Goal: Communication & Community: Answer question/provide support

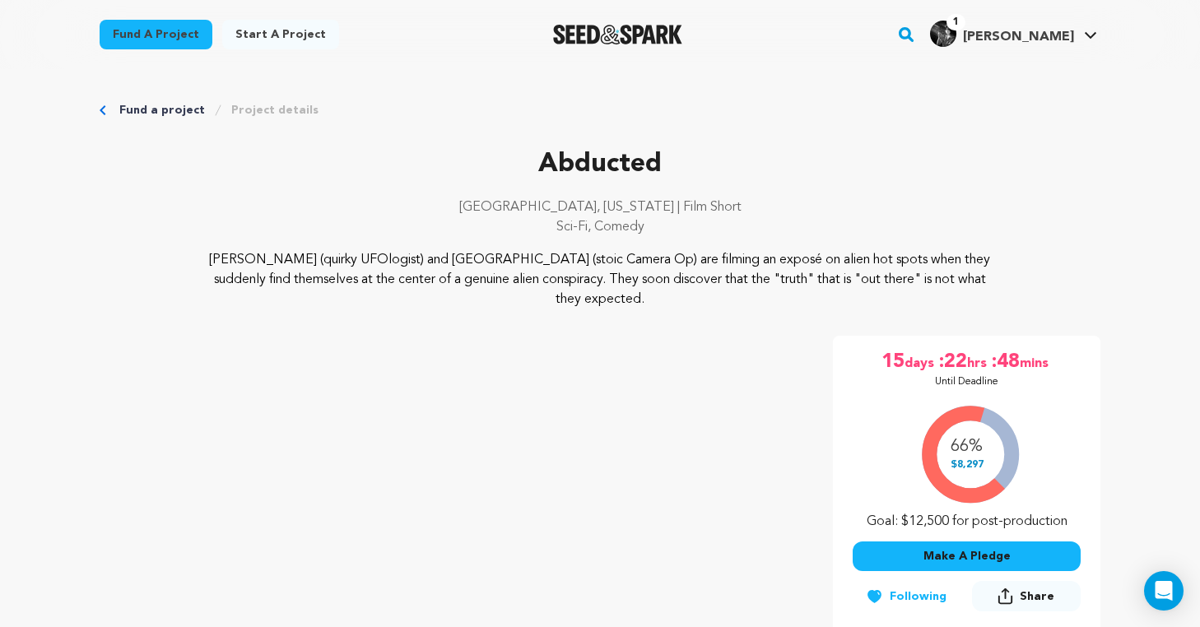
scroll to position [39, 0]
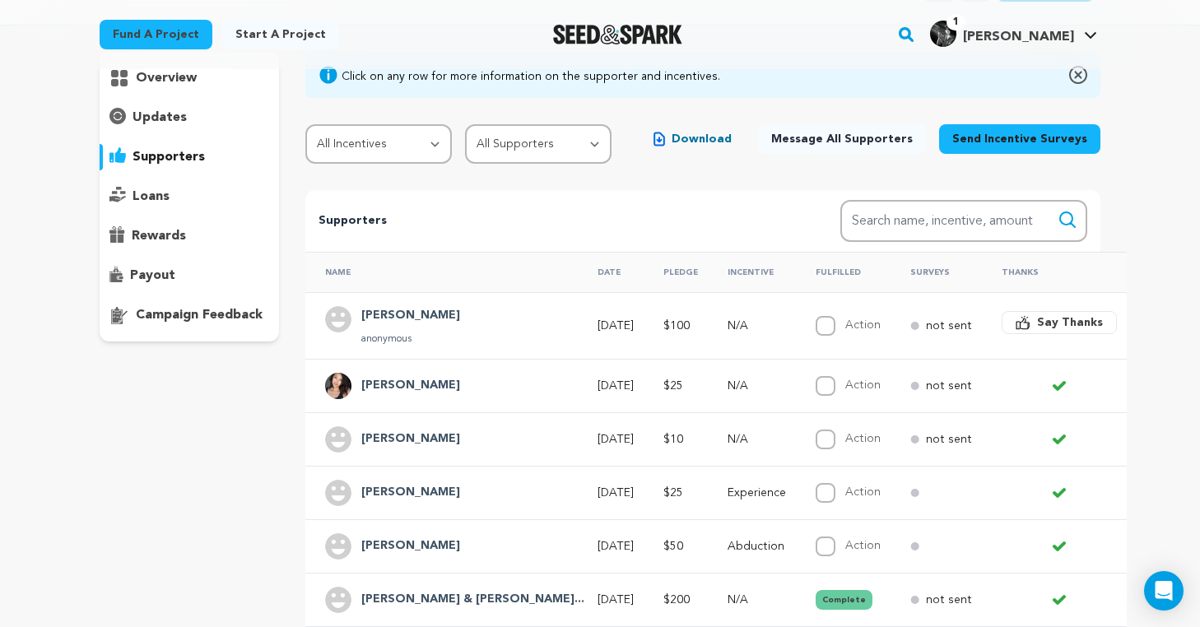
scroll to position [122, 0]
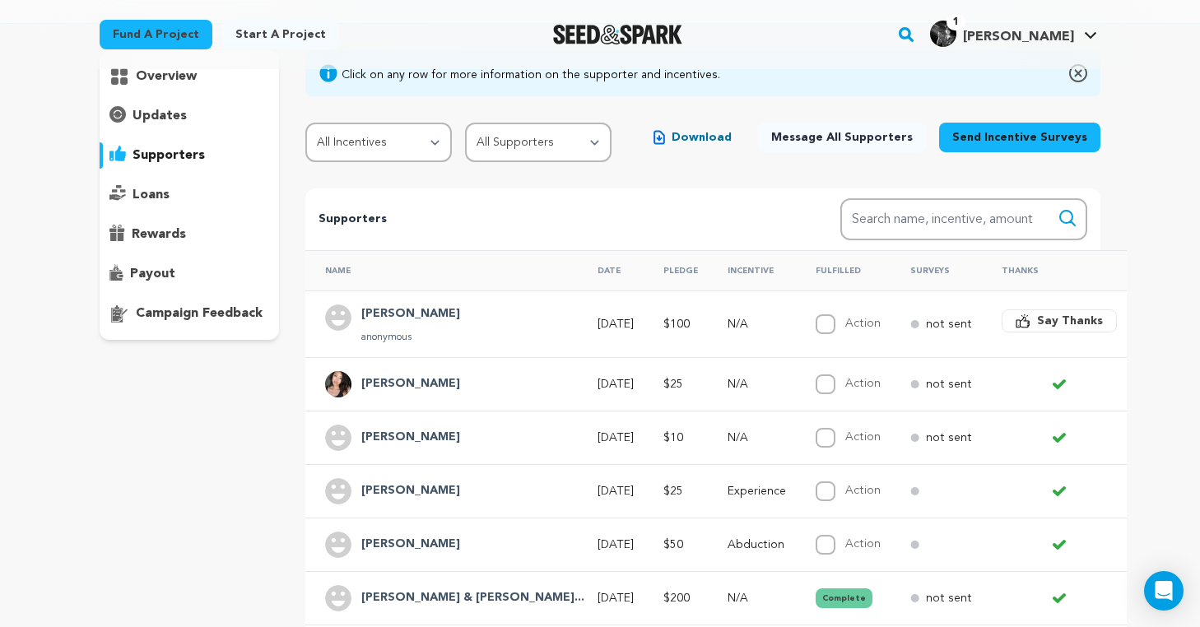
click at [1037, 322] on span "Say Thanks" at bounding box center [1070, 321] width 66 height 16
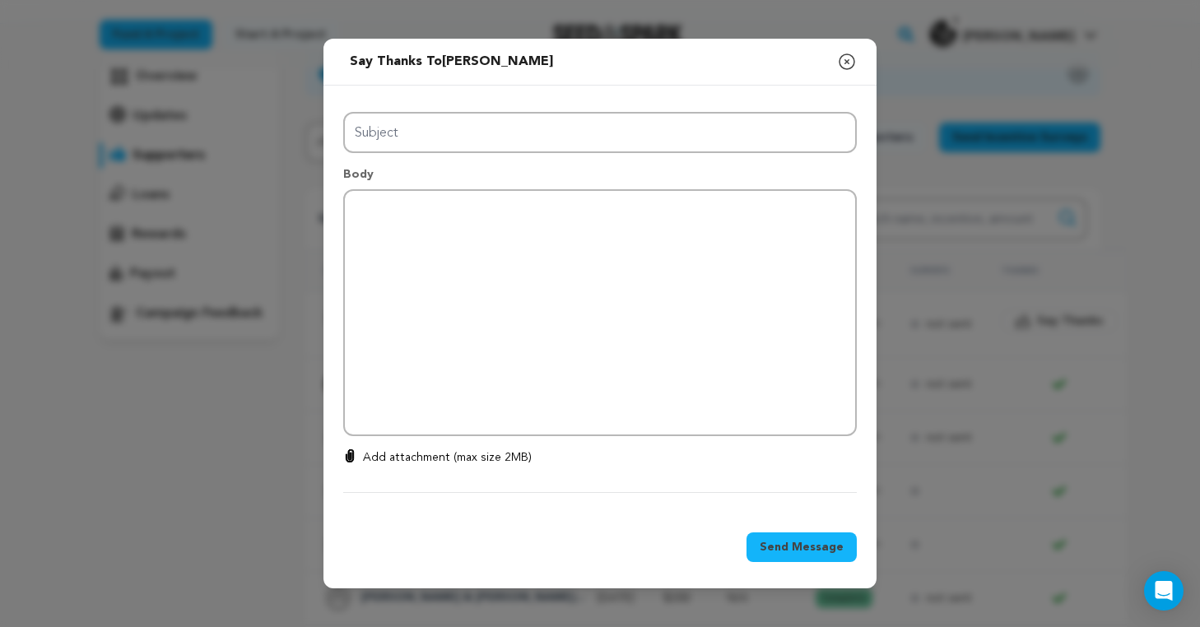
type input "Thanks for your support!"
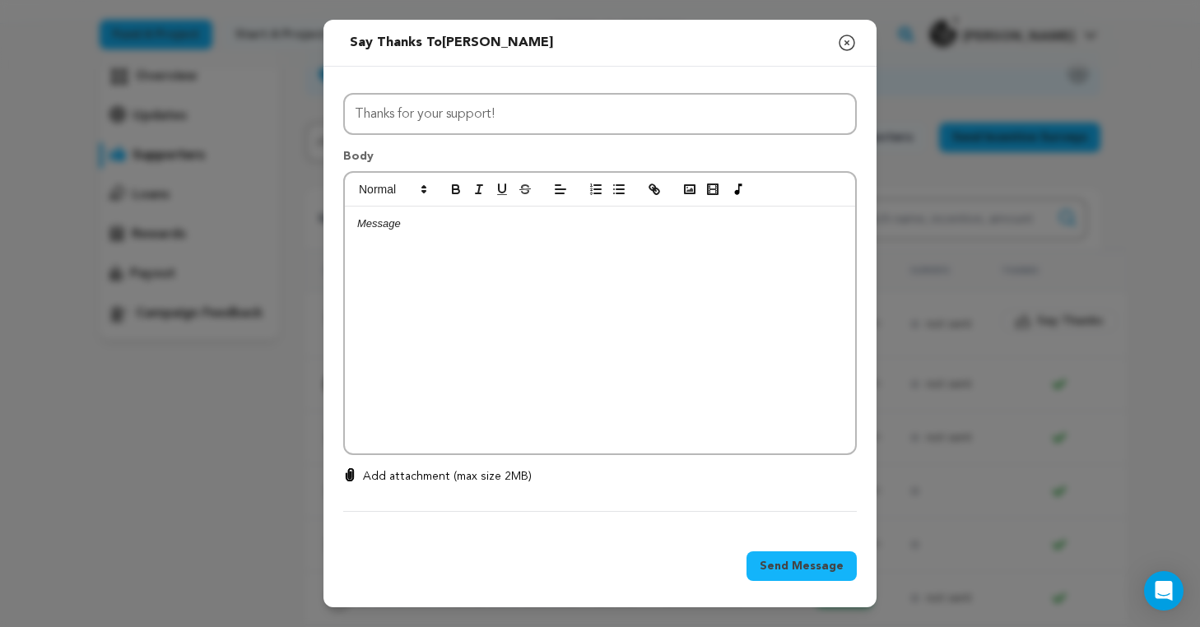
click at [497, 231] on p at bounding box center [600, 223] width 486 height 15
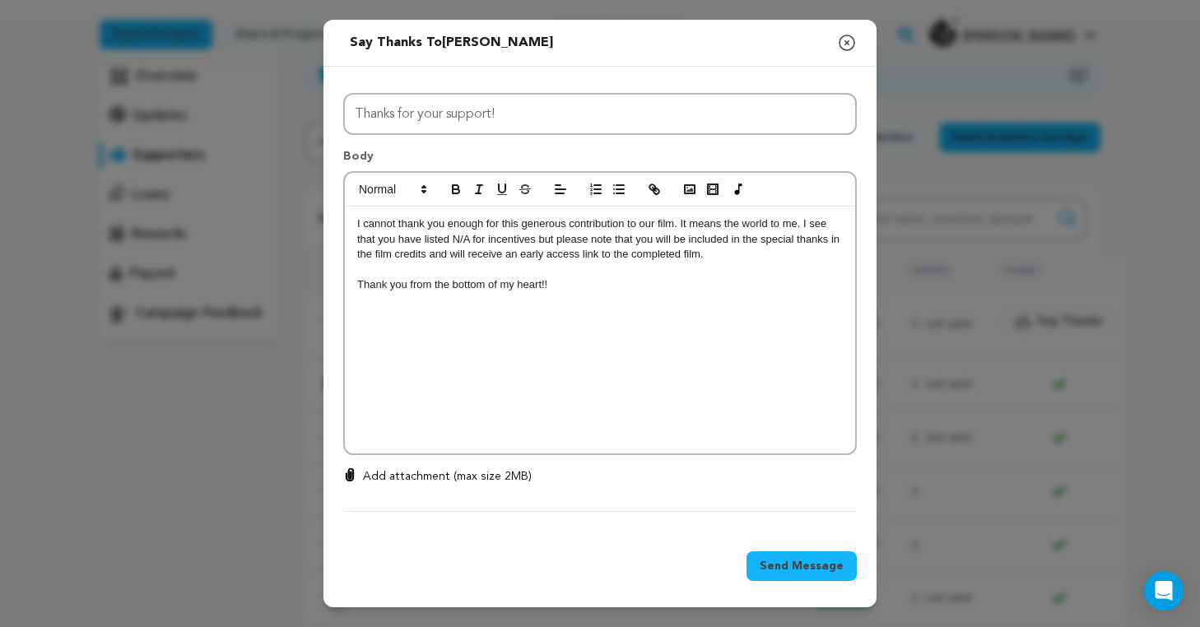
click at [786, 562] on span "Send Message" at bounding box center [802, 566] width 84 height 16
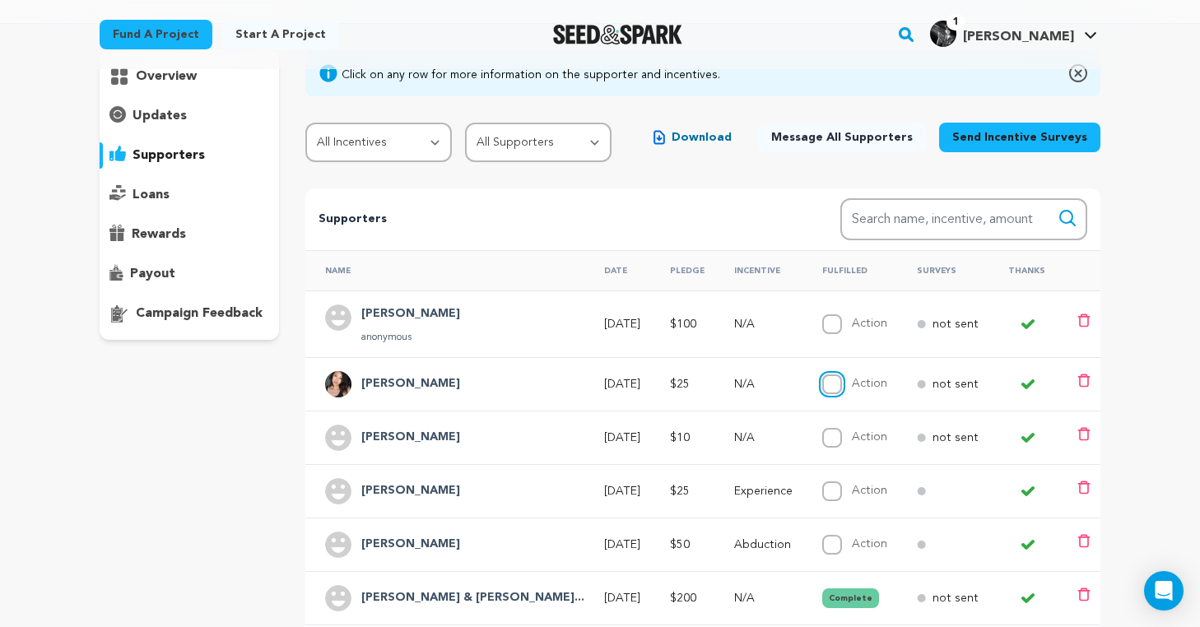
click at [822, 384] on input "Action" at bounding box center [832, 385] width 20 height 20
checkbox input "true"
click at [822, 493] on input "Action" at bounding box center [832, 492] width 20 height 20
checkbox input "true"
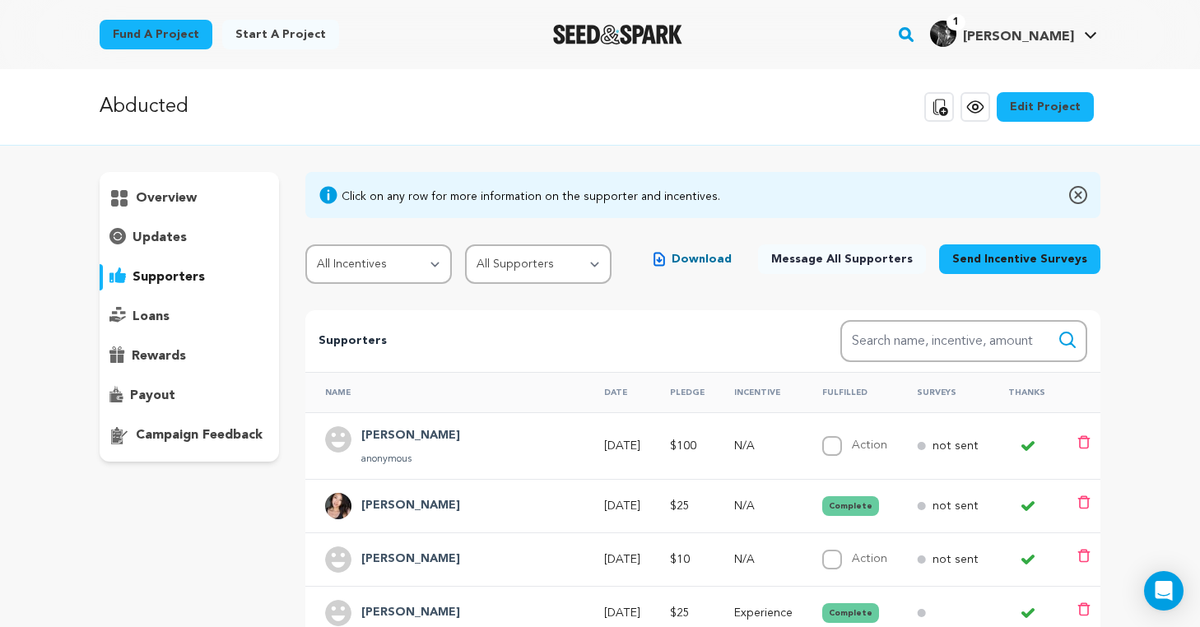
click at [167, 235] on p "updates" at bounding box center [160, 238] width 54 height 20
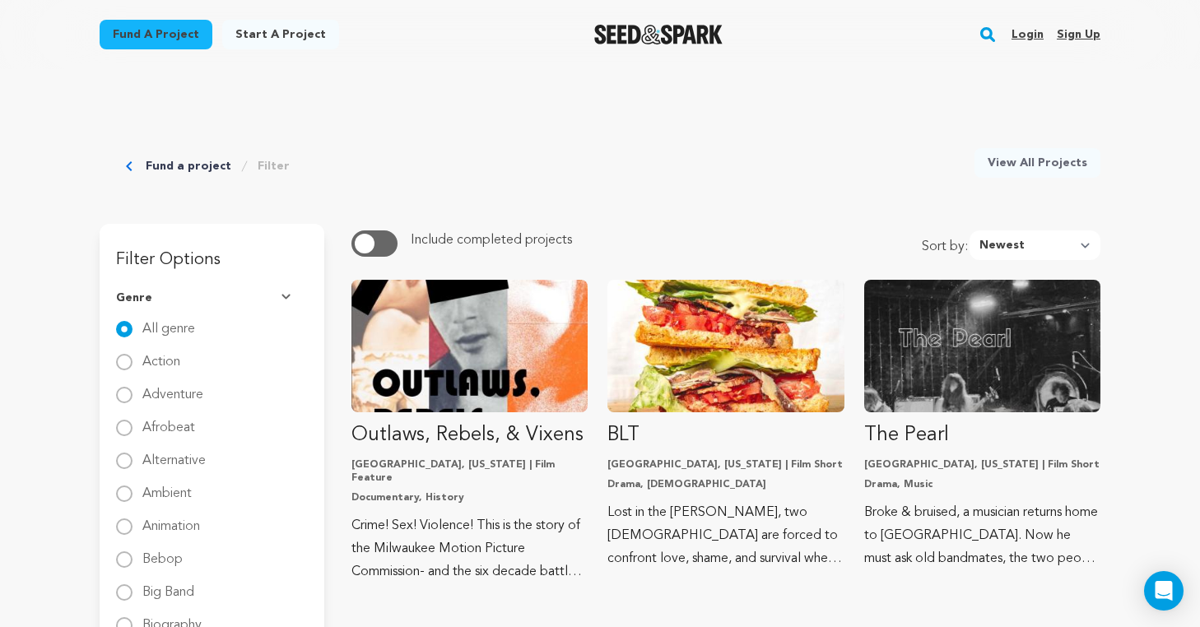
scroll to position [4480, 0]
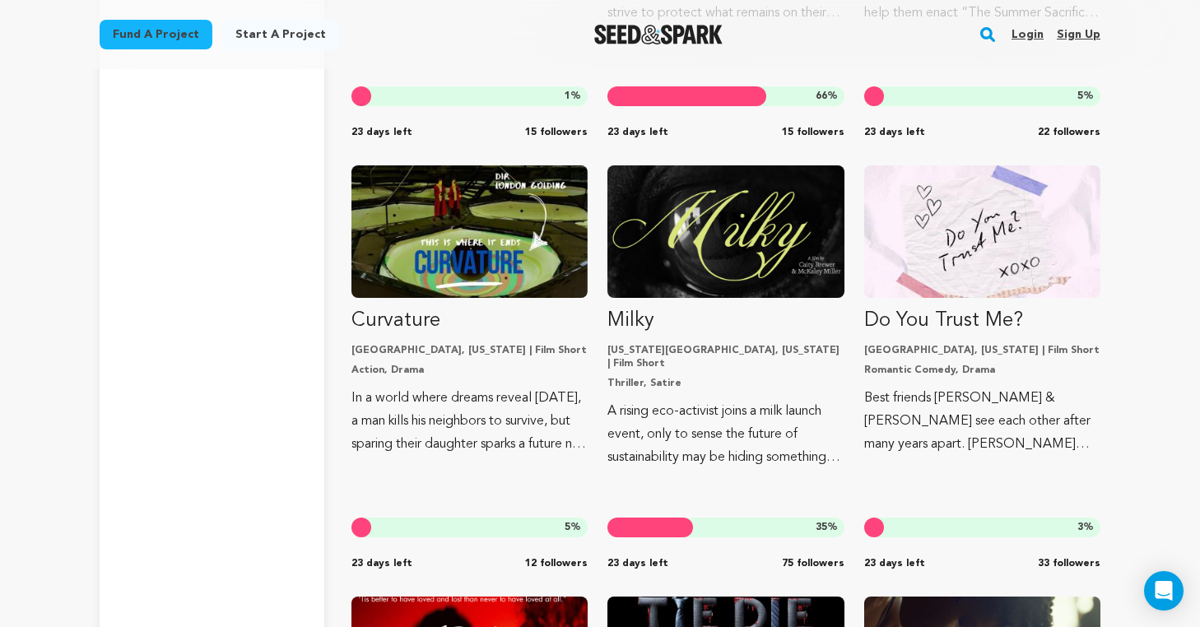
click at [695, 34] on img "Seed&Spark Homepage" at bounding box center [658, 35] width 129 height 20
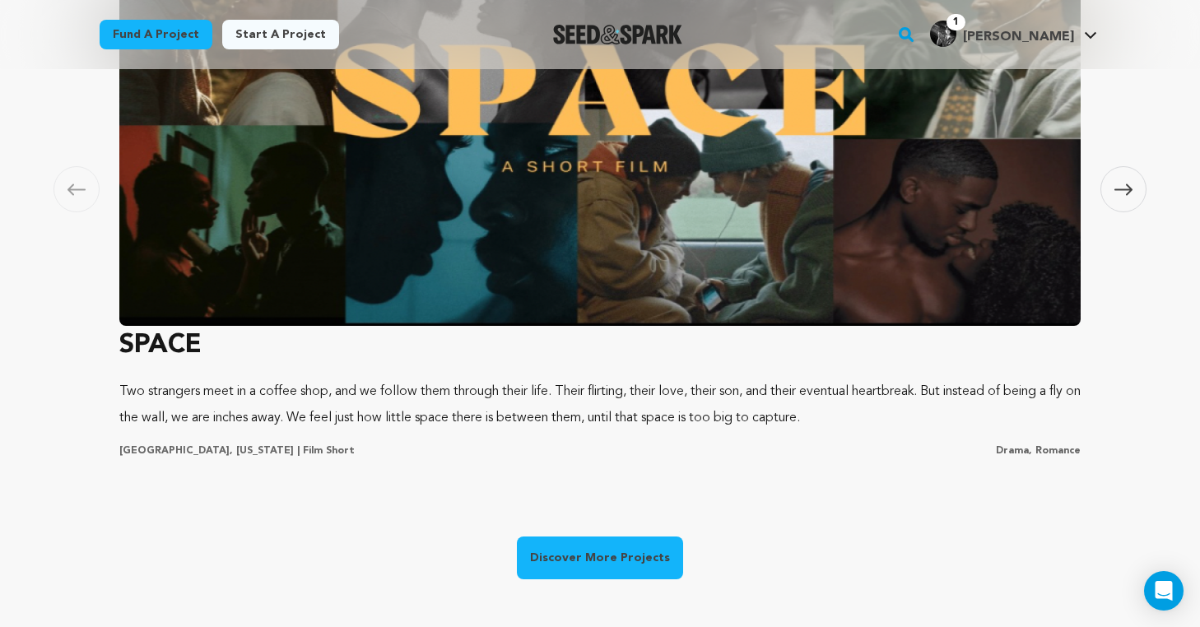
scroll to position [1177, 0]
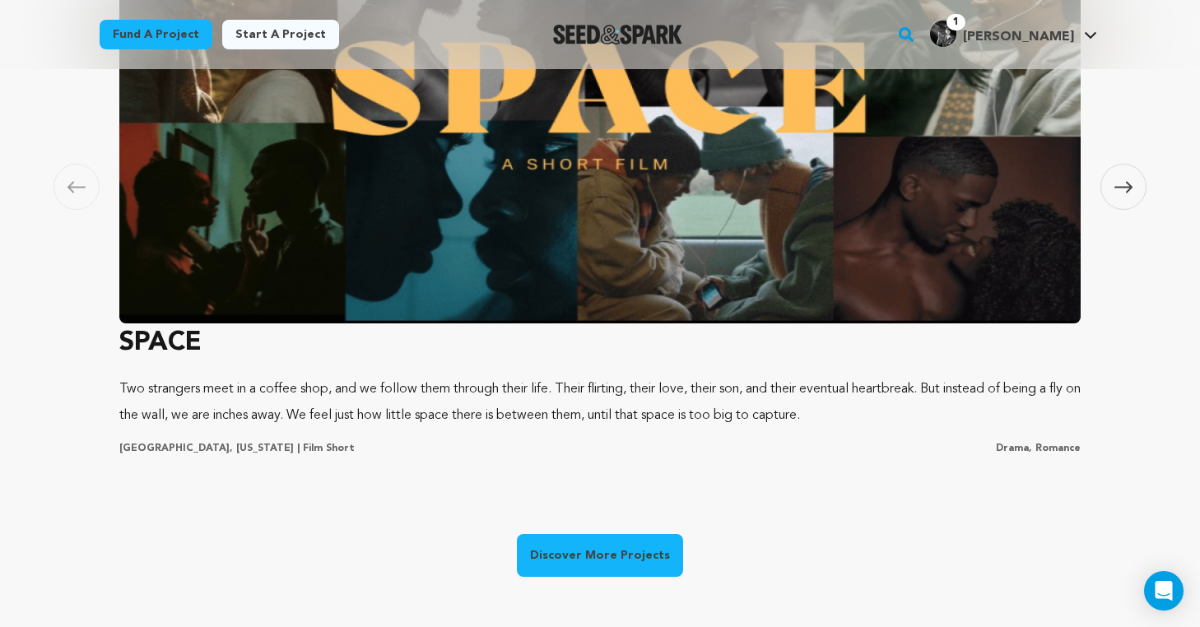
click at [1120, 185] on icon at bounding box center [1123, 187] width 18 height 12
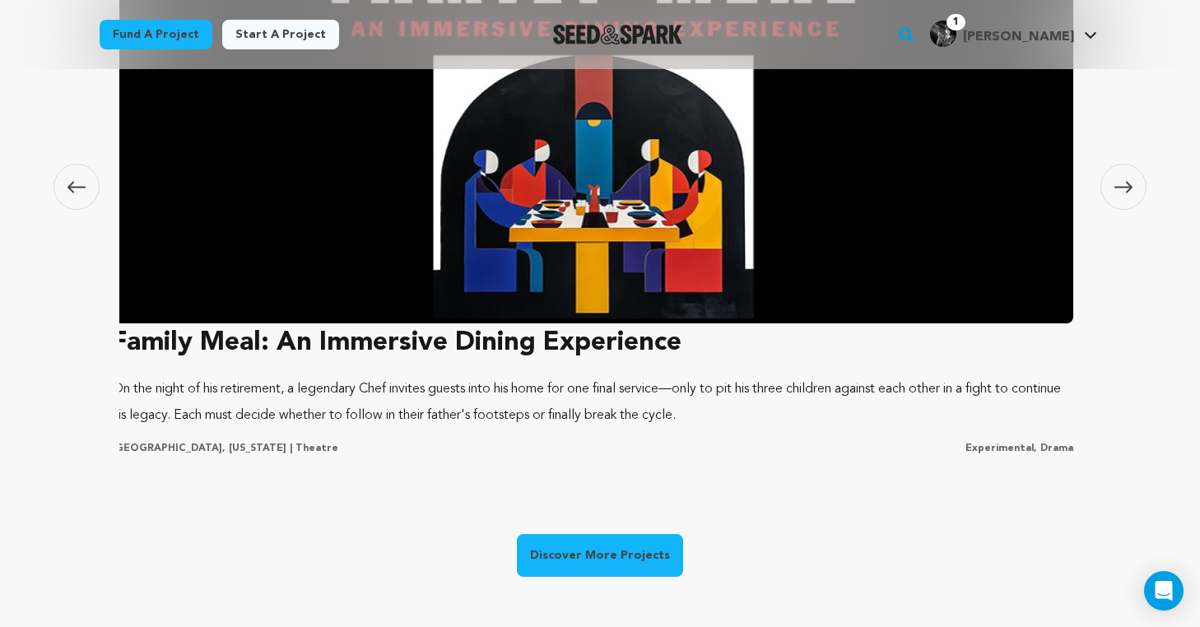
click at [1120, 185] on icon at bounding box center [1123, 187] width 18 height 12
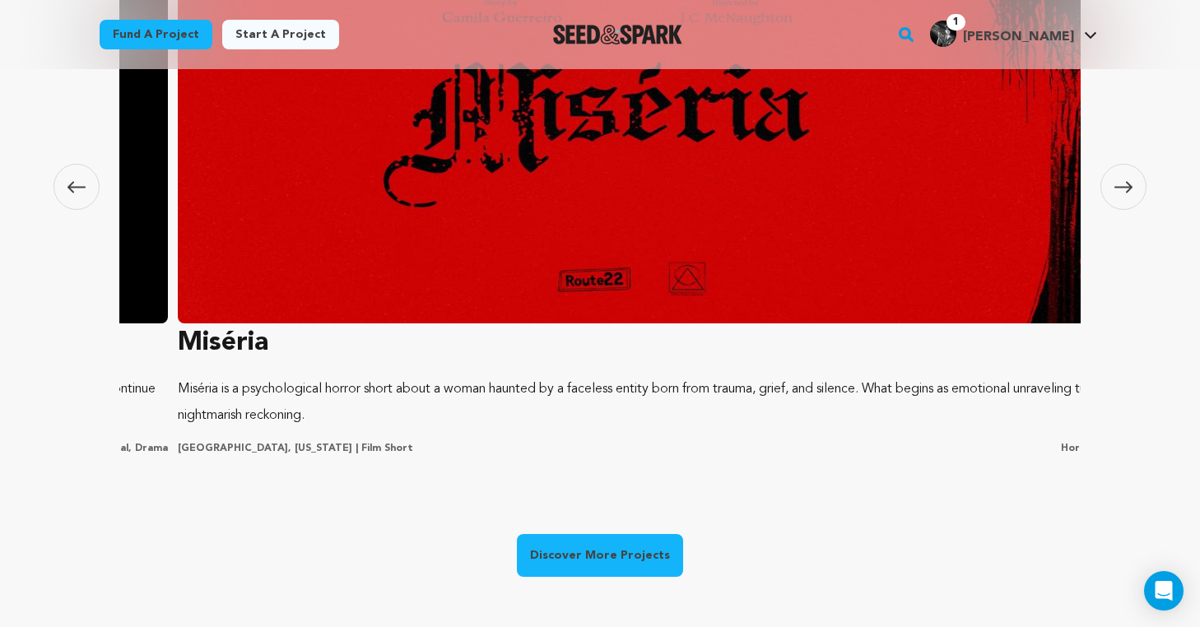
scroll to position [0, 1943]
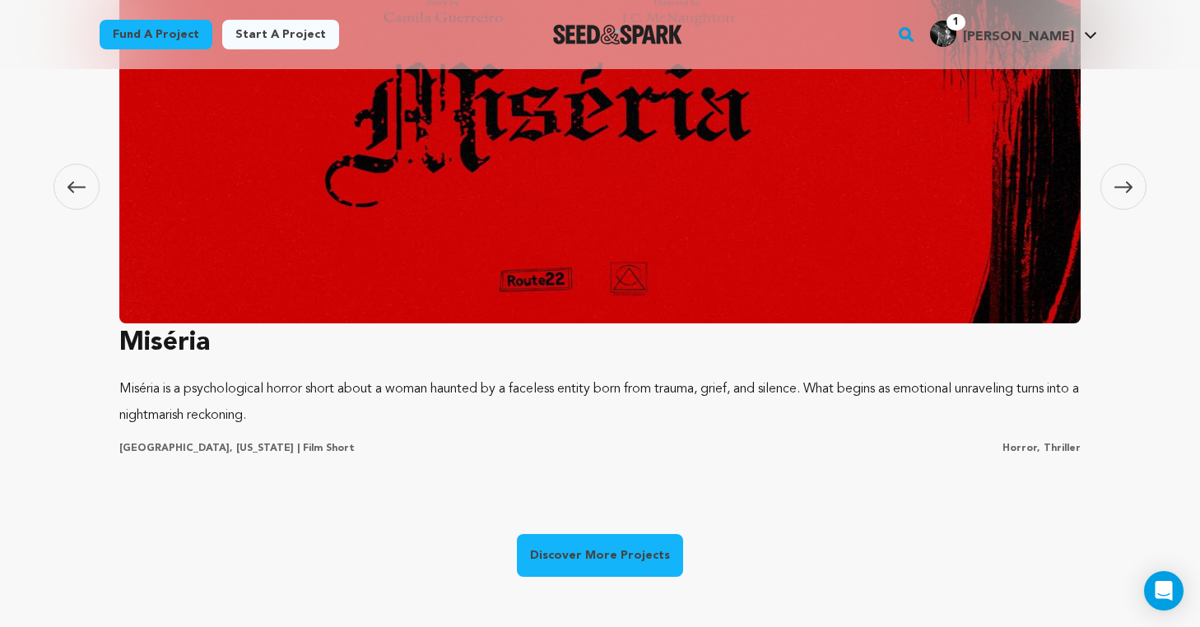
click at [1120, 185] on icon at bounding box center [1123, 187] width 18 height 12
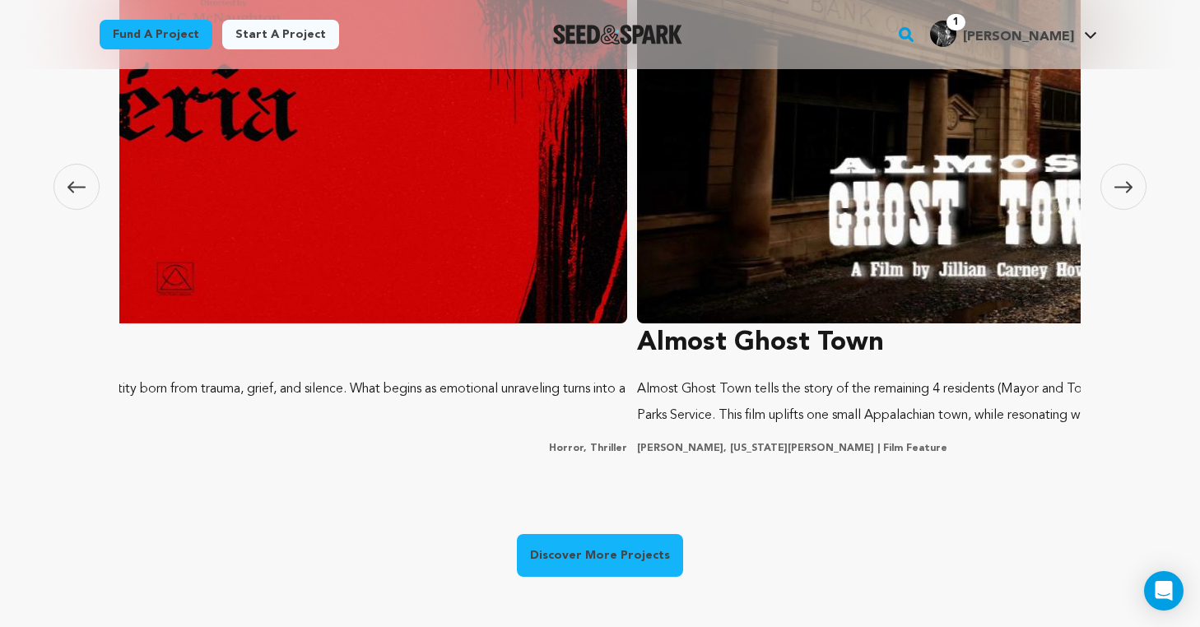
scroll to position [0, 0]
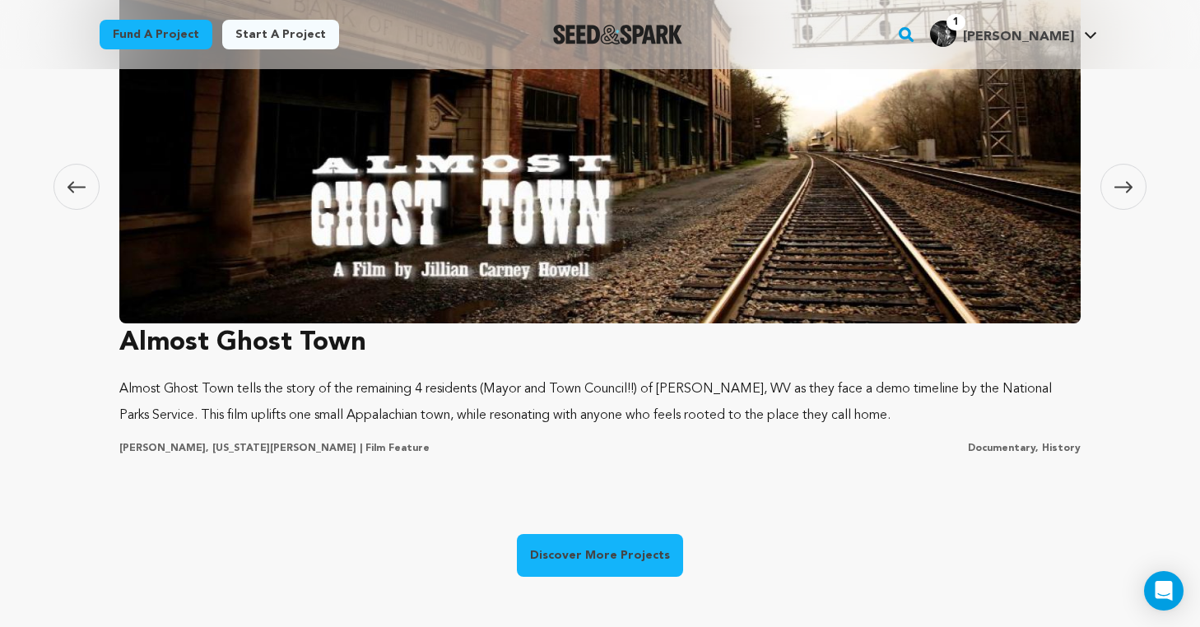
click at [1120, 185] on icon at bounding box center [1123, 187] width 18 height 12
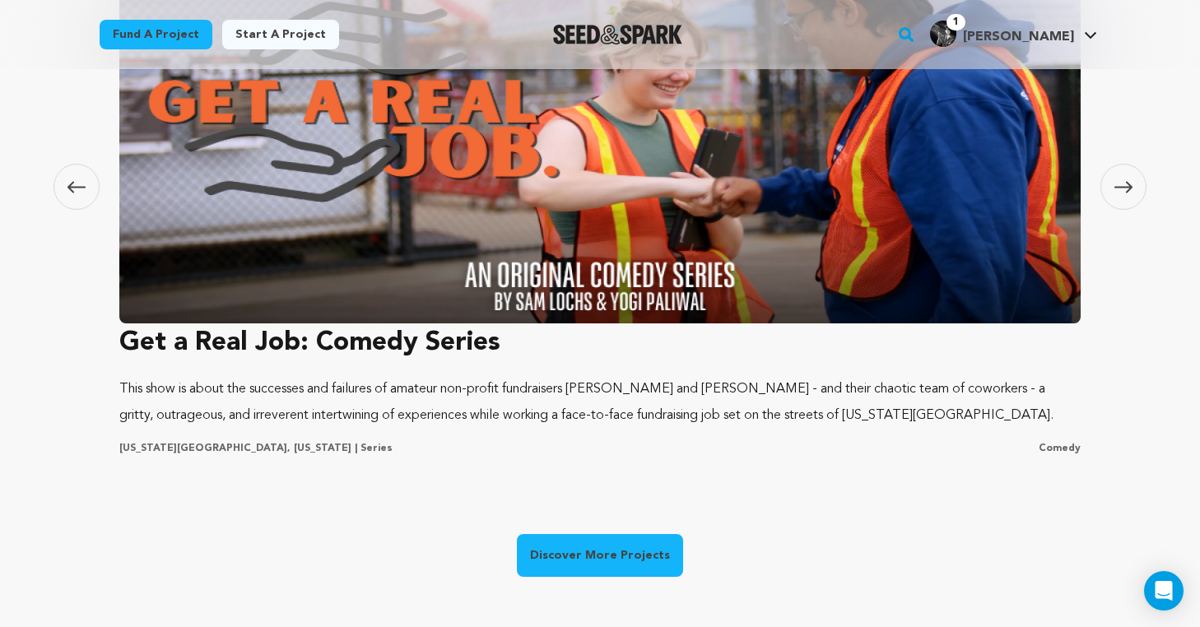
click at [1120, 185] on icon at bounding box center [1123, 187] width 18 height 12
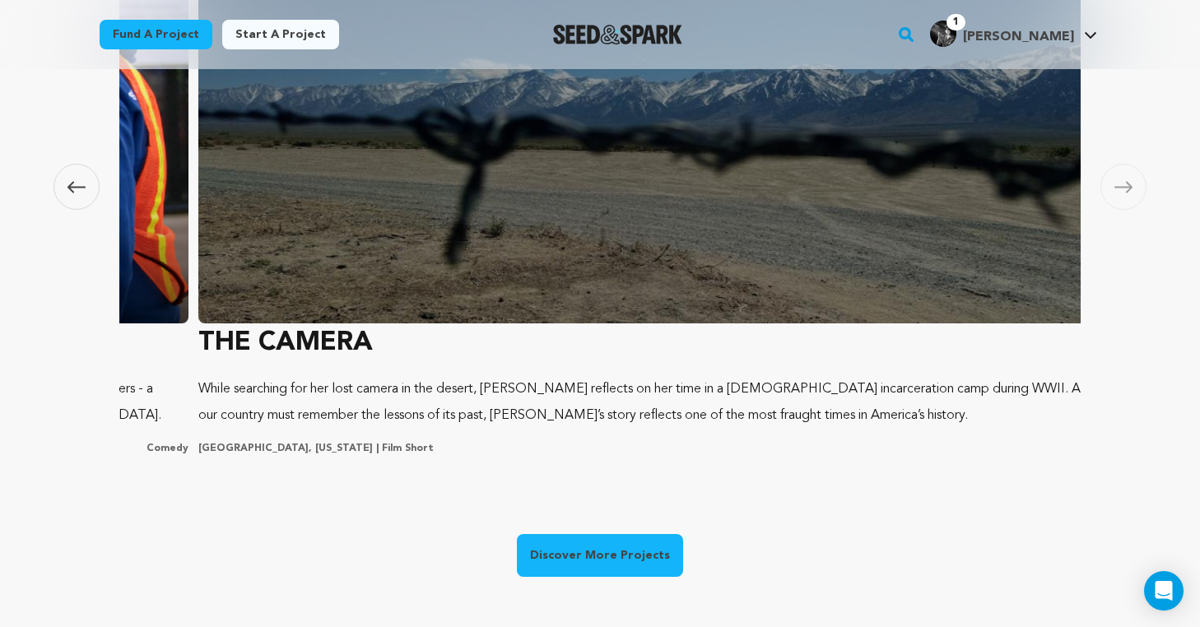
scroll to position [0, 4856]
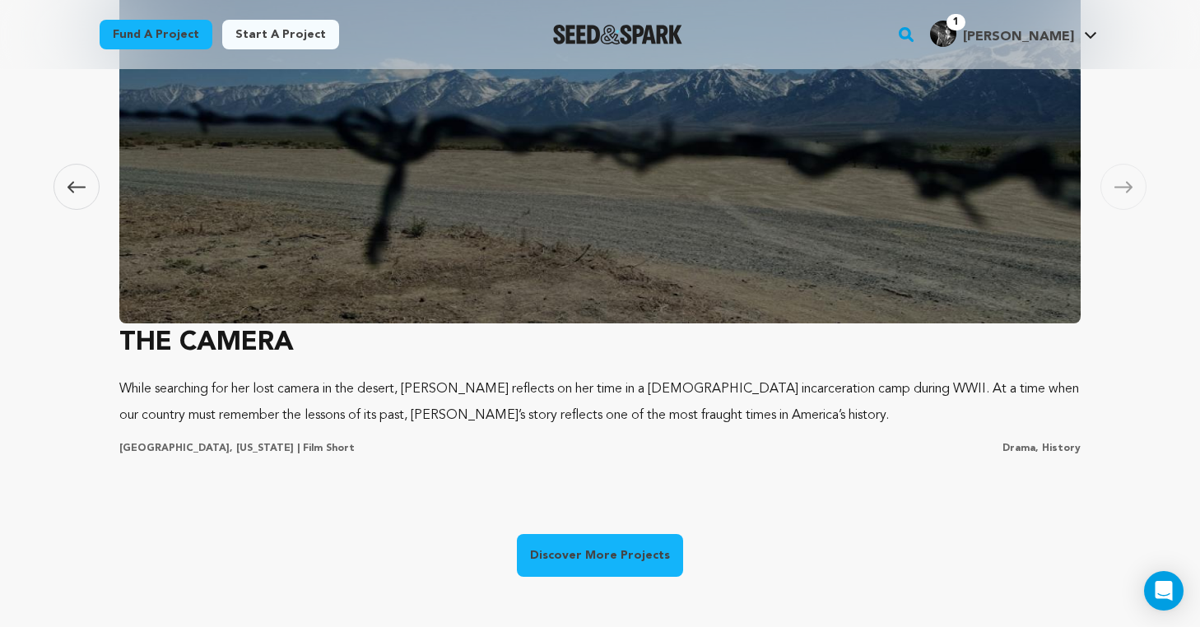
click at [1120, 184] on icon at bounding box center [1123, 187] width 18 height 12
click at [573, 561] on link "Discover More Projects" at bounding box center [600, 555] width 166 height 43
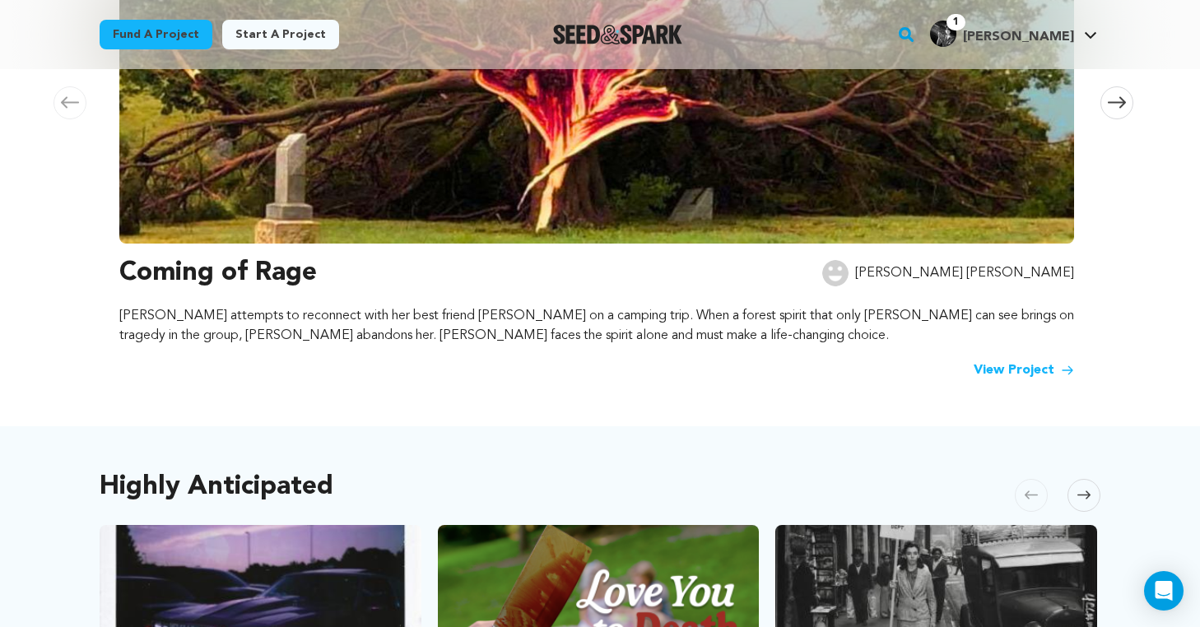
scroll to position [479, 0]
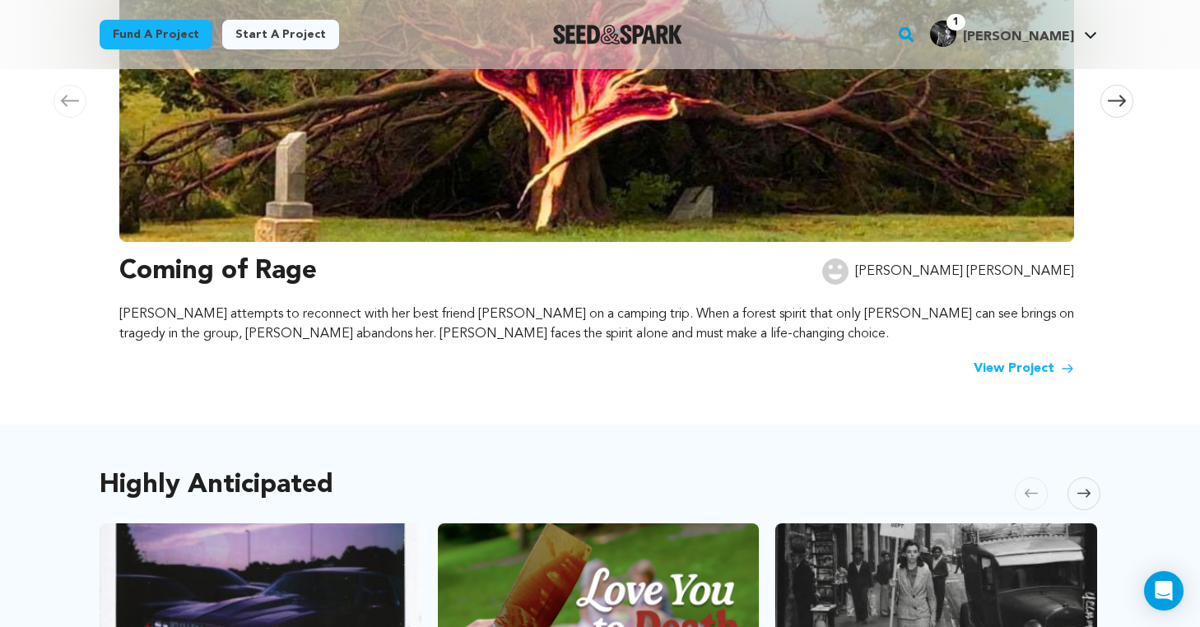
click at [1117, 101] on icon at bounding box center [1117, 101] width 18 height 12
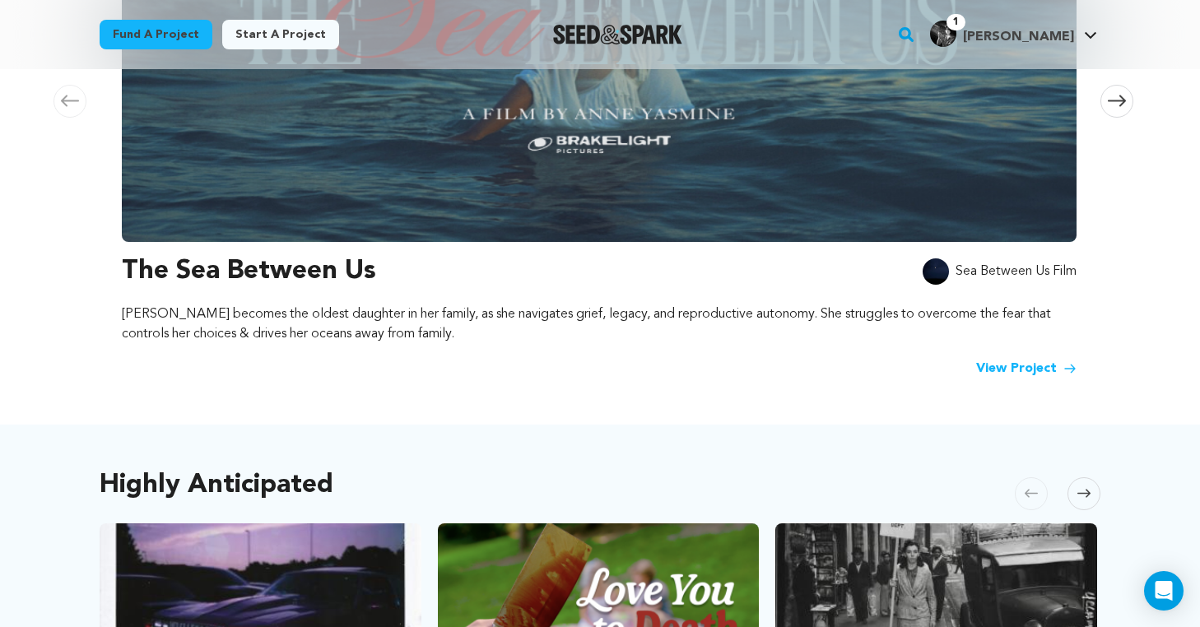
click at [1117, 101] on icon at bounding box center [1117, 101] width 18 height 12
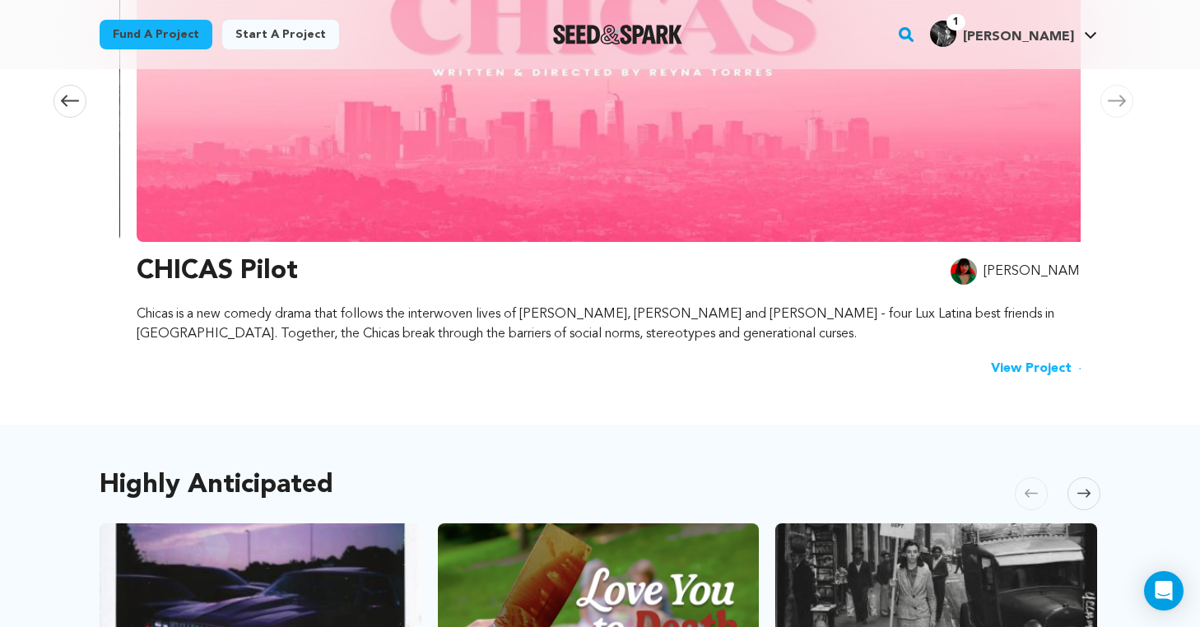
scroll to position [0, 1943]
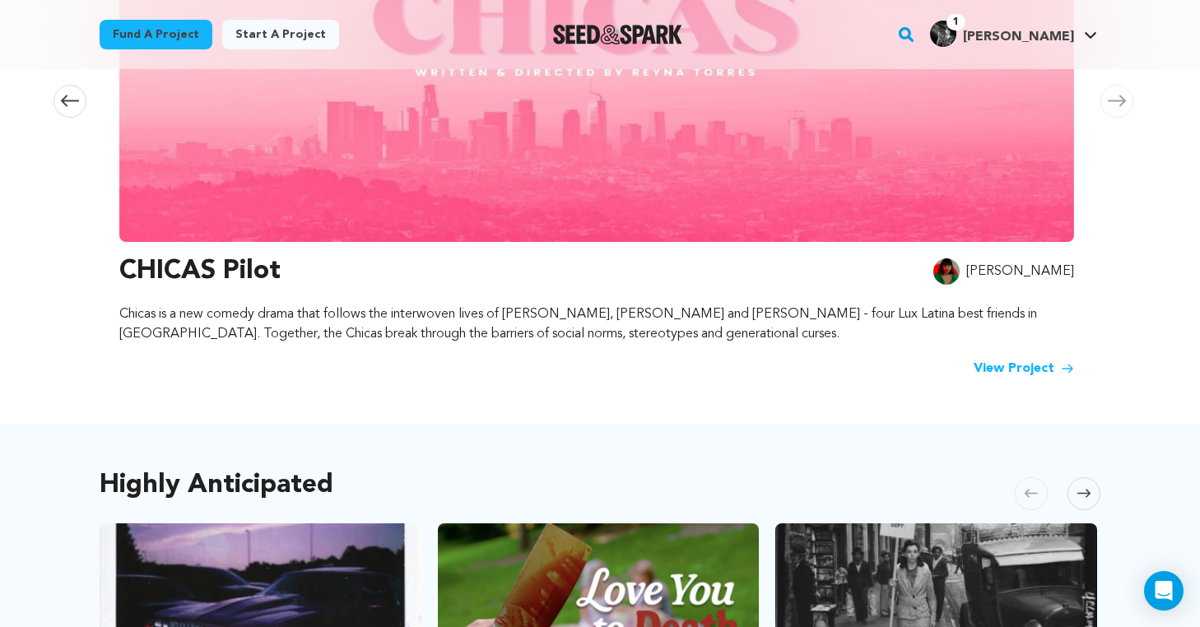
click at [1117, 101] on icon at bounding box center [1117, 101] width 18 height 12
click at [1124, 103] on icon at bounding box center [1117, 101] width 18 height 12
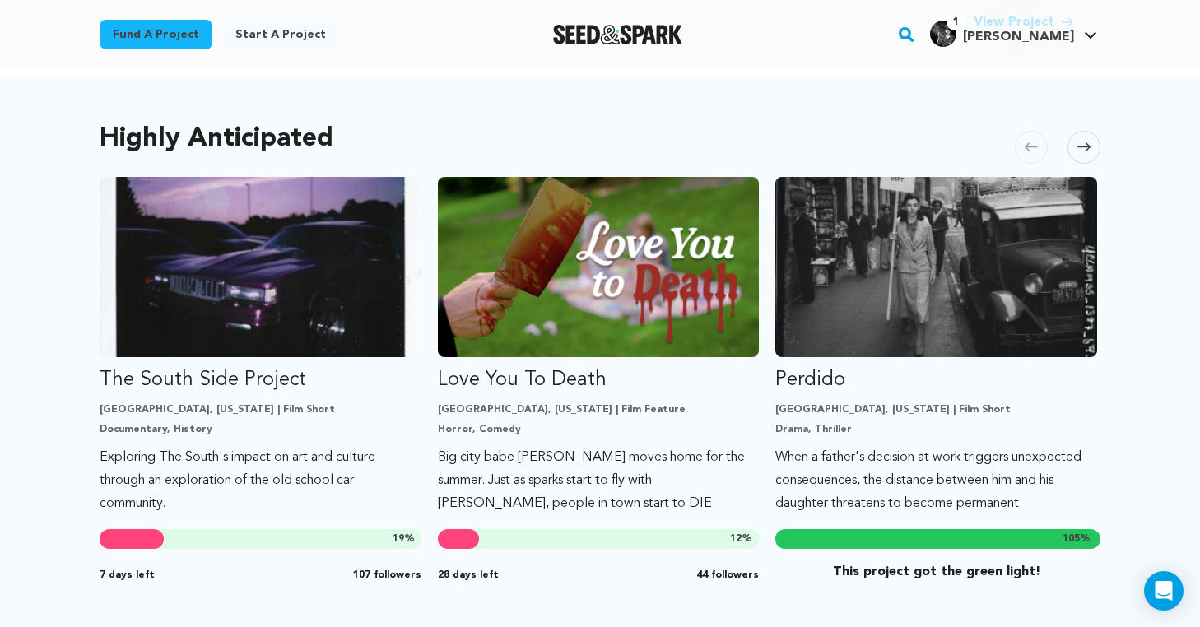
scroll to position [822, 0]
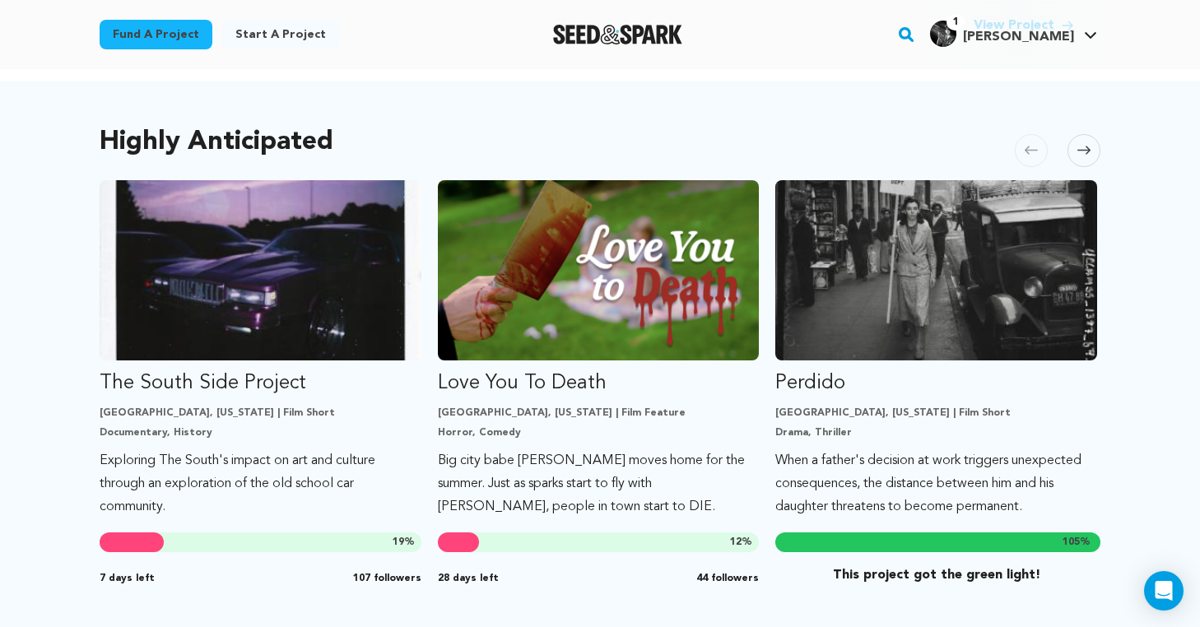
click at [1089, 157] on span at bounding box center [1084, 150] width 33 height 33
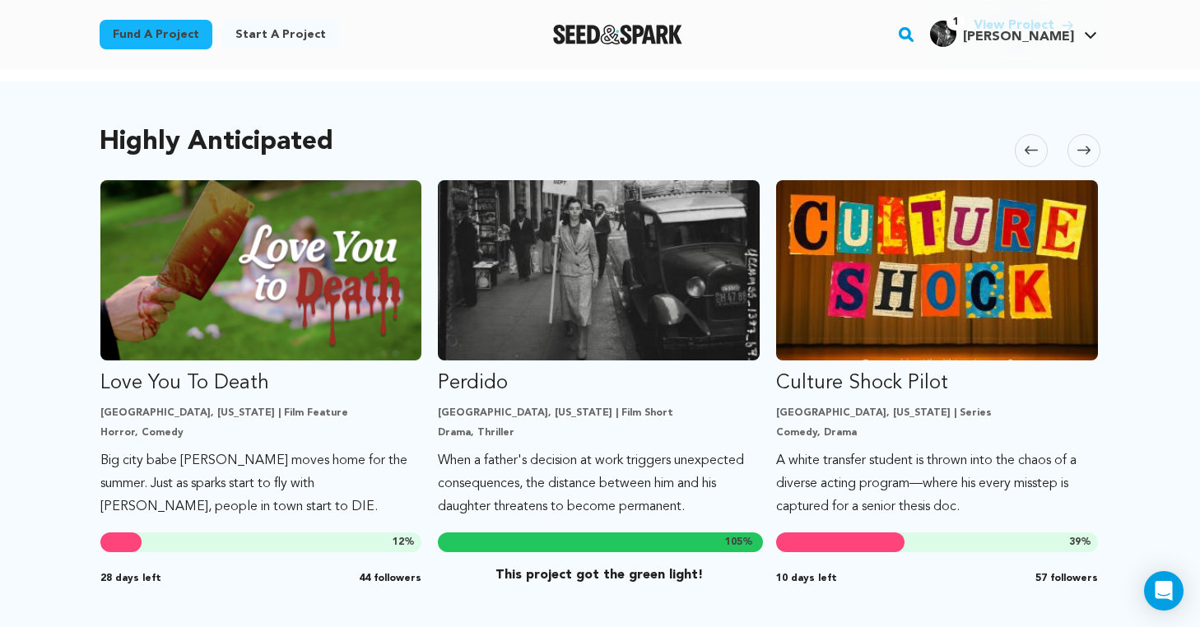
click at [1089, 157] on span at bounding box center [1084, 150] width 33 height 33
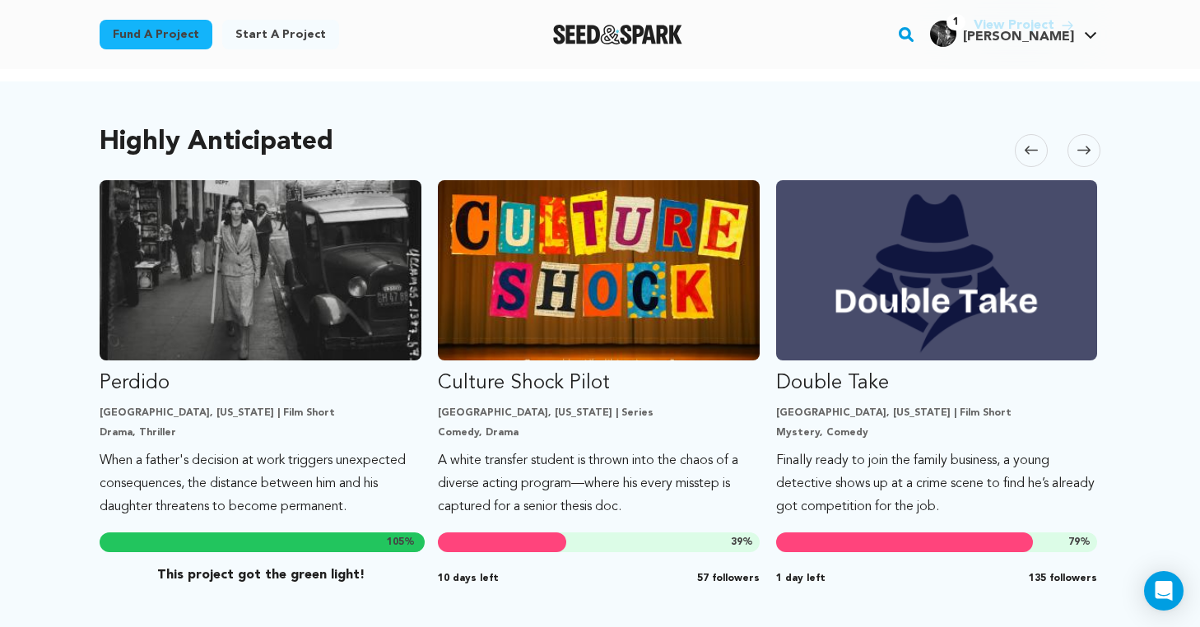
click at [1089, 157] on span at bounding box center [1084, 150] width 33 height 33
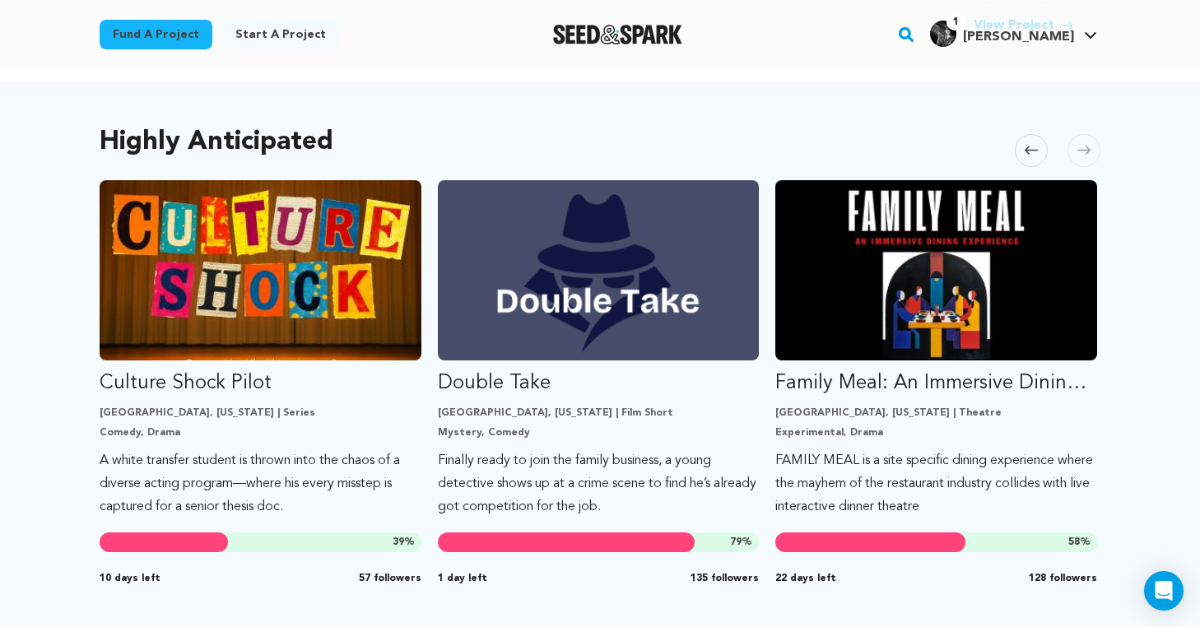
click at [1089, 157] on span at bounding box center [1084, 150] width 33 height 33
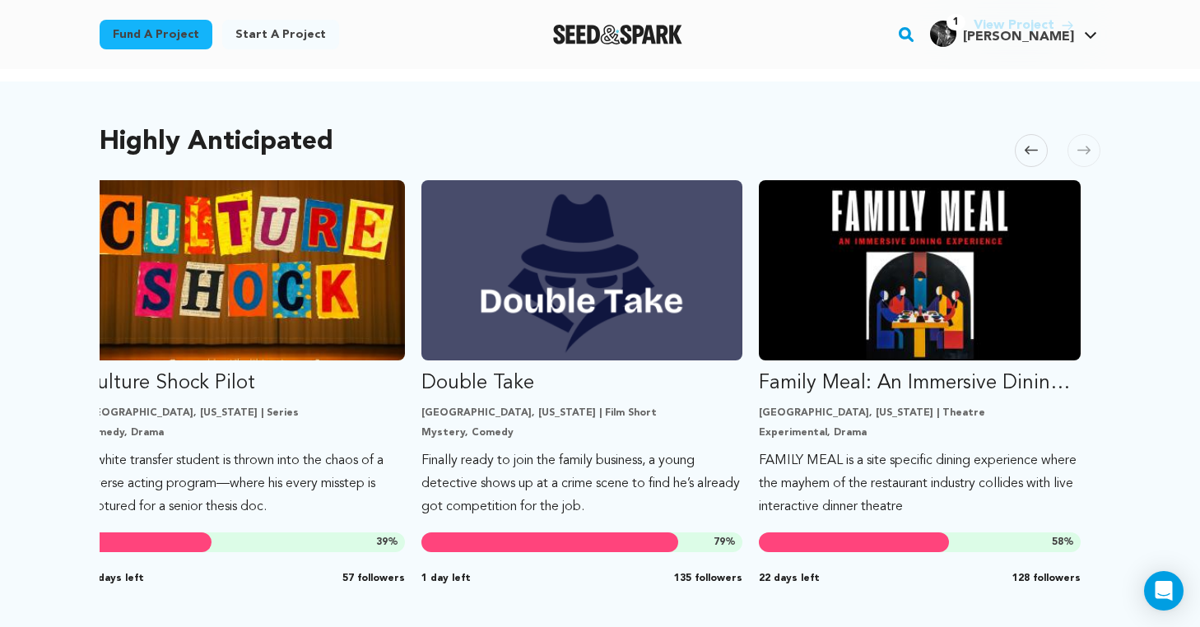
scroll to position [0, 1034]
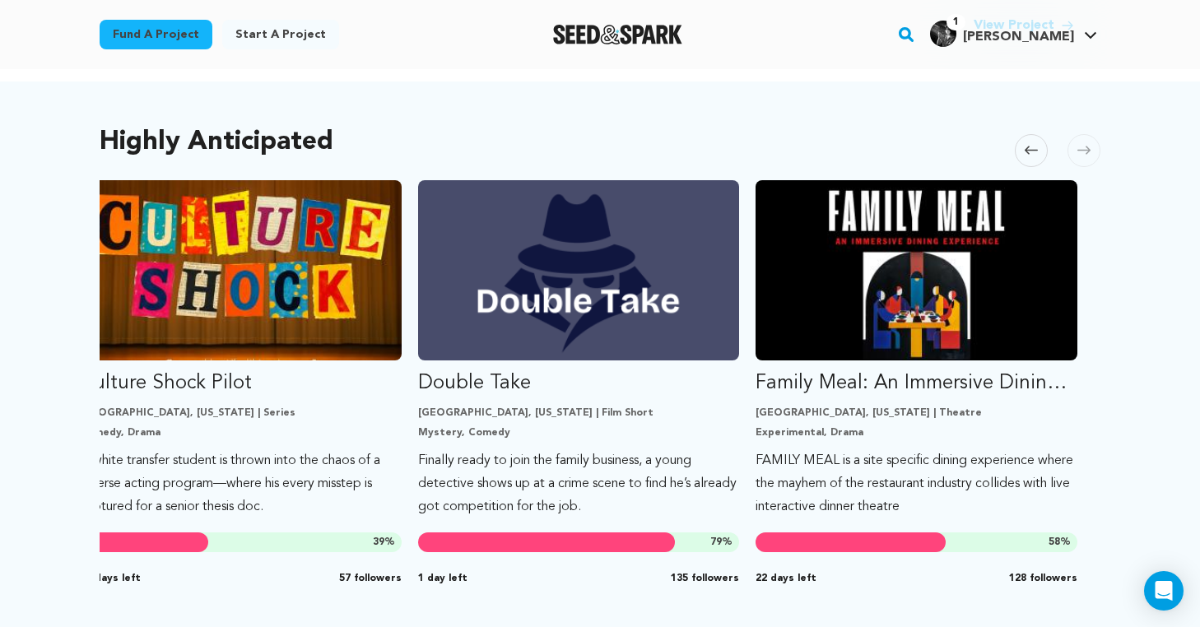
click at [1089, 157] on span at bounding box center [1084, 150] width 33 height 33
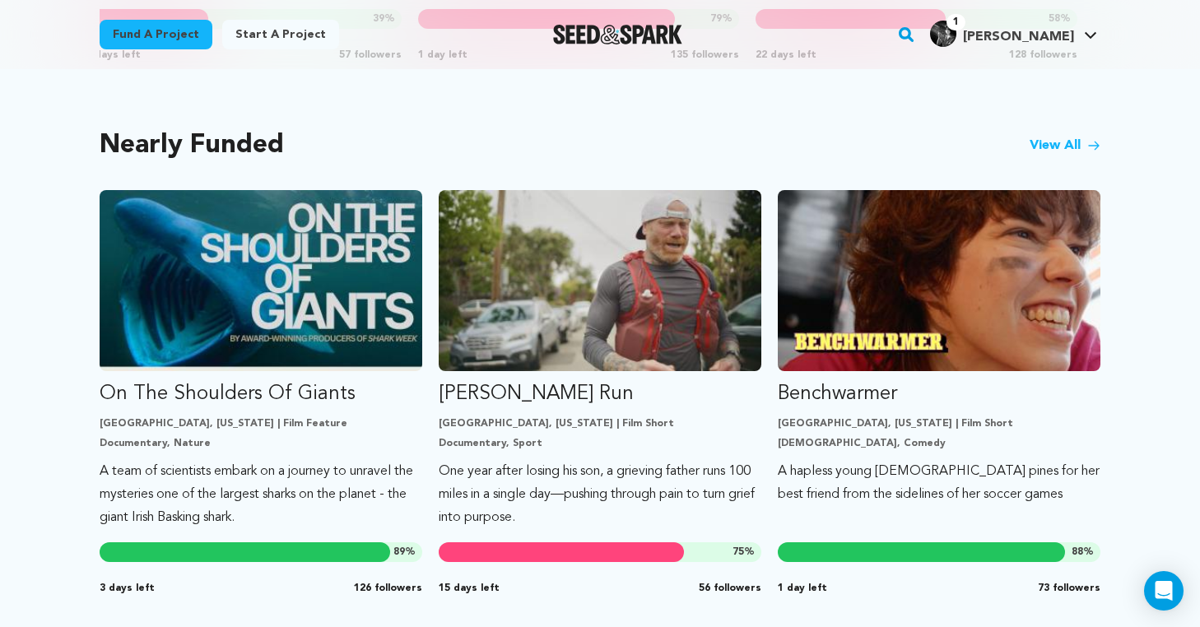
scroll to position [1338, 0]
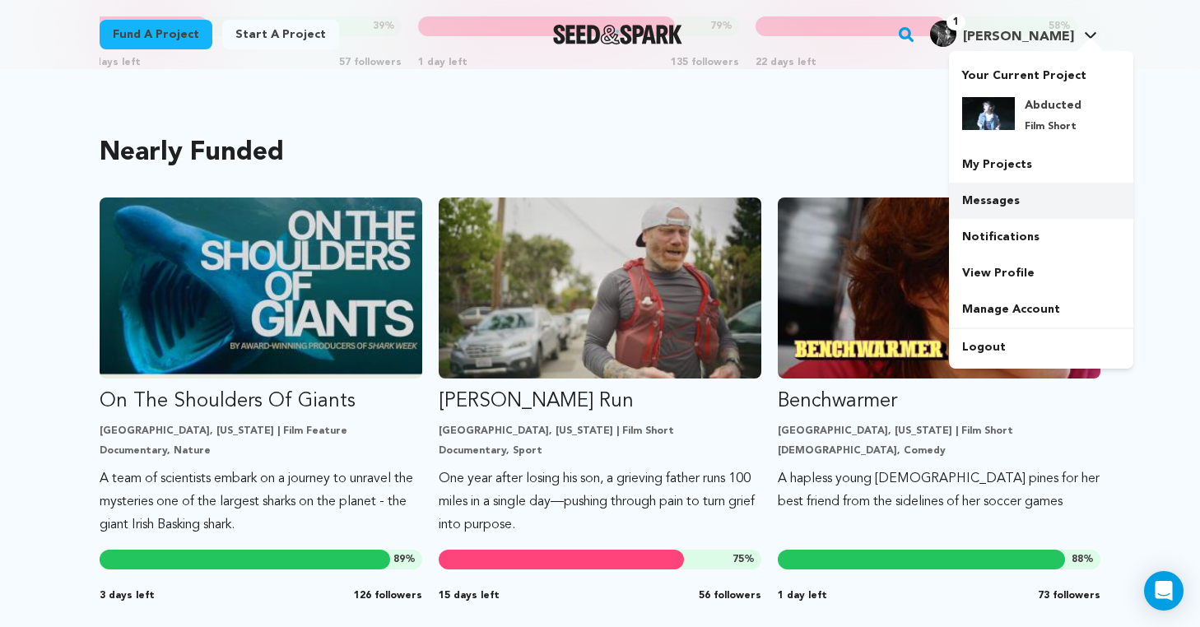
click at [998, 197] on link "Messages" at bounding box center [1041, 201] width 184 height 36
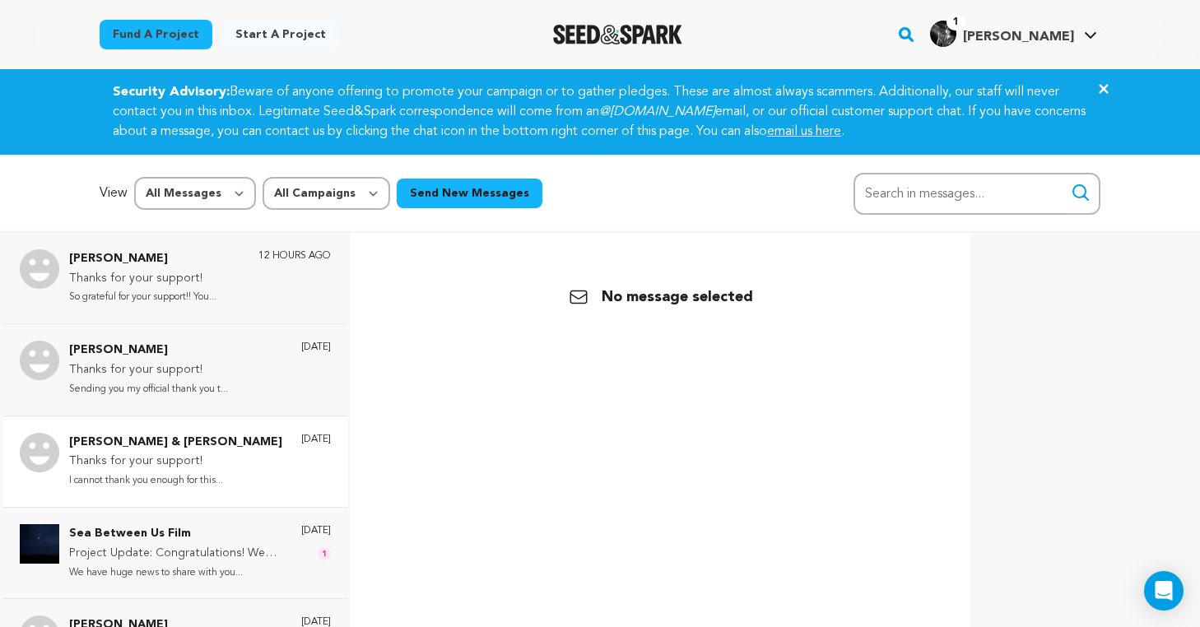
click at [173, 488] on p "I cannot thank you enough for this..." at bounding box center [175, 481] width 213 height 19
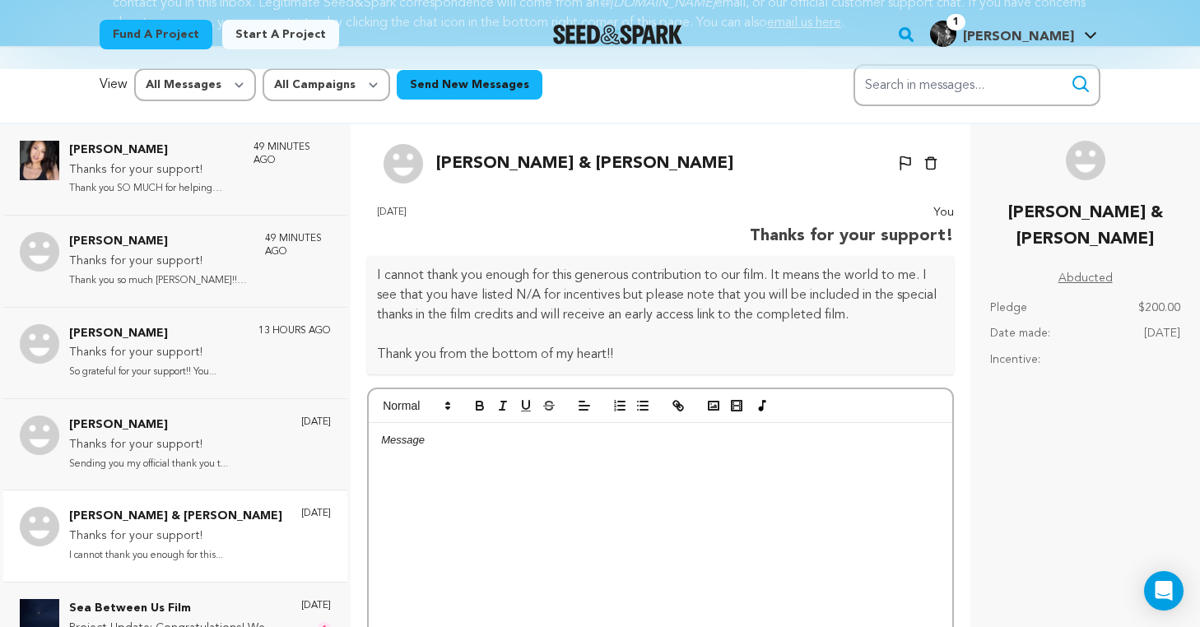
scroll to position [103, 0]
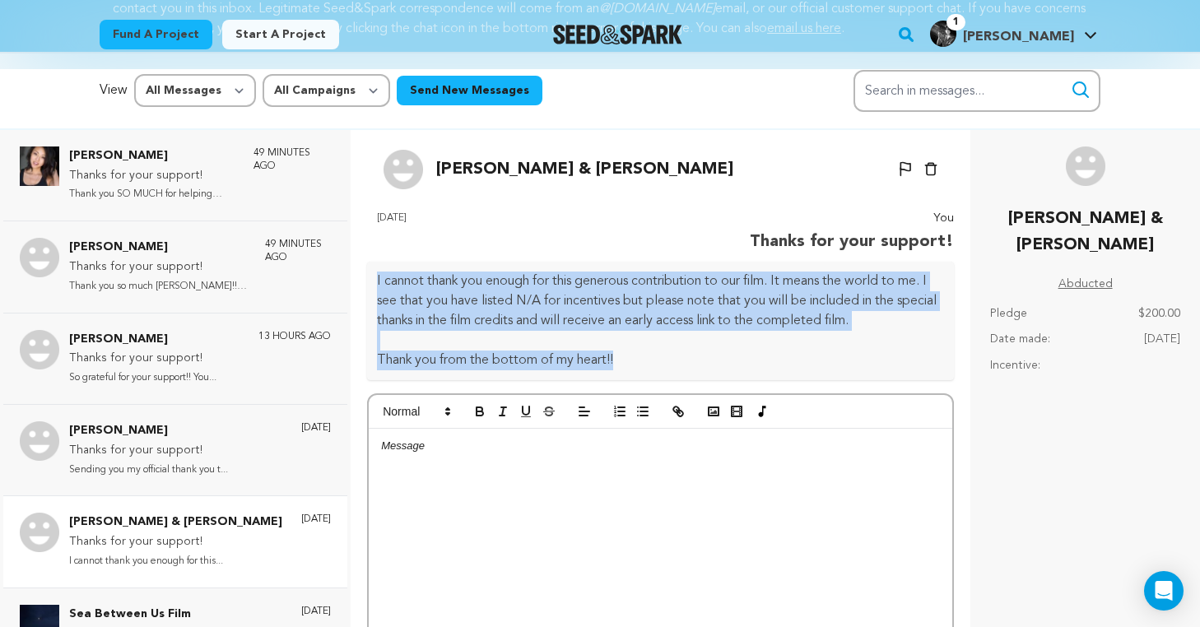
drag, startPoint x: 622, startPoint y: 357, endPoint x: 372, endPoint y: 276, distance: 263.2
click at [372, 276] on div "I cannot thank you enough for this generous contribution to our film. It means …" at bounding box center [660, 321] width 587 height 119
copy div "I cannot thank you enough for this generous contribution to our film. It means …"
